Goal: Find specific fact

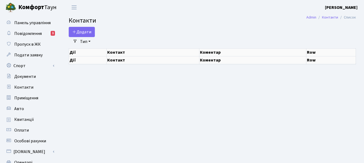
select select "25"
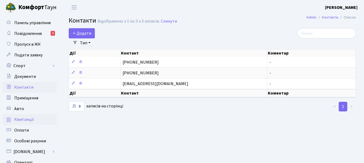
click at [28, 121] on span "Квитанції" at bounding box center [24, 120] width 20 height 6
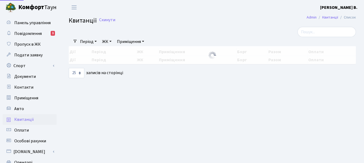
select select "25"
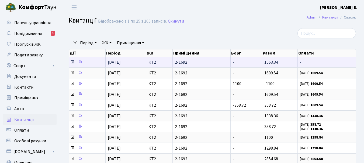
drag, startPoint x: 264, startPoint y: 63, endPoint x: 278, endPoint y: 62, distance: 13.8
click at [278, 62] on td "1563.34" at bounding box center [280, 62] width 36 height 10
copy span "1563.34"
